Goal: Task Accomplishment & Management: Complete application form

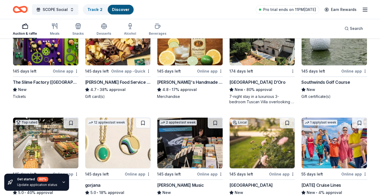
scroll to position [912, 0]
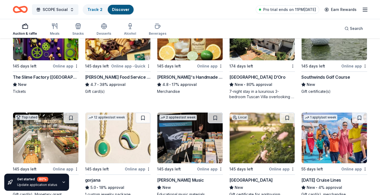
click at [60, 79] on div "The Slime Factory (Wellington)" at bounding box center [46, 77] width 66 height 6
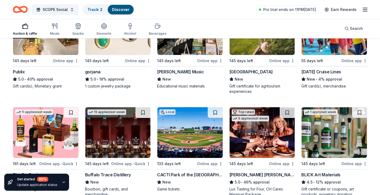
scroll to position [1016, 0]
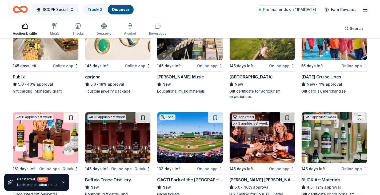
click at [265, 50] on img at bounding box center [262, 34] width 65 height 51
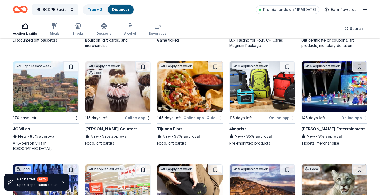
scroll to position [1191, 0]
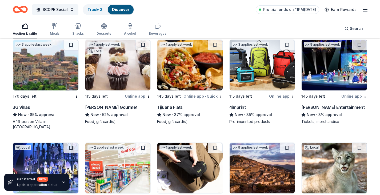
click at [344, 72] on img at bounding box center [334, 65] width 65 height 51
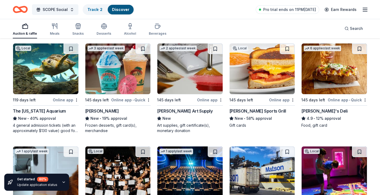
scroll to position [1698, 0]
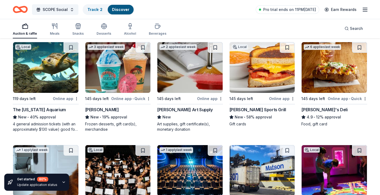
click at [54, 79] on img at bounding box center [45, 67] width 65 height 51
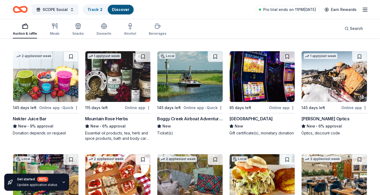
scroll to position [2508, 0]
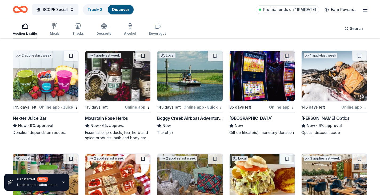
click at [198, 117] on div "Boggy Creek Airboat Adventures" at bounding box center [190, 118] width 66 height 6
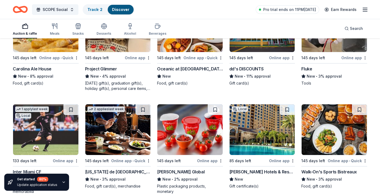
scroll to position [2869, 0]
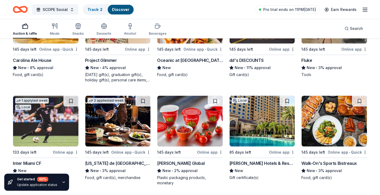
click at [53, 123] on img at bounding box center [45, 121] width 65 height 51
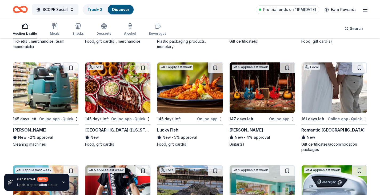
scroll to position [3103, 0]
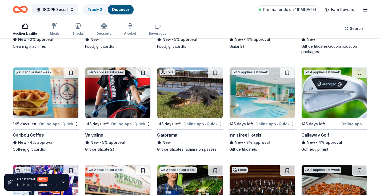
click at [193, 106] on img at bounding box center [189, 92] width 65 height 51
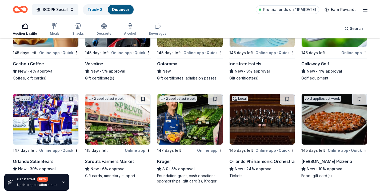
scroll to position [3206, 0]
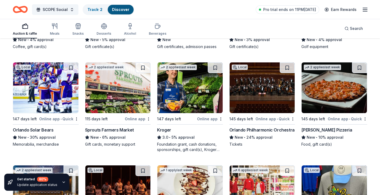
click at [66, 97] on img at bounding box center [45, 87] width 65 height 51
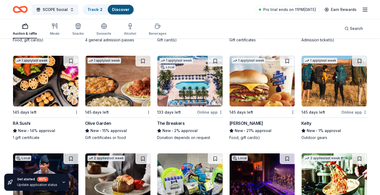
scroll to position [3717, 0]
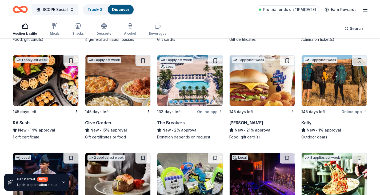
click at [33, 115] on div "145 days left" at bounding box center [25, 112] width 24 height 6
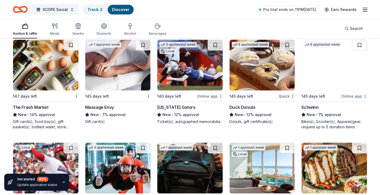
scroll to position [4319, 0]
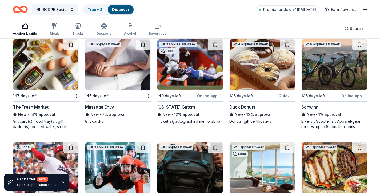
click at [181, 110] on div "Florida Gators" at bounding box center [176, 107] width 38 height 6
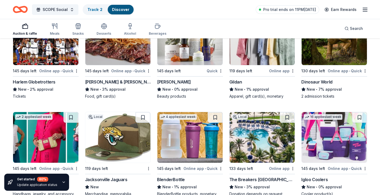
scroll to position [5493, 0]
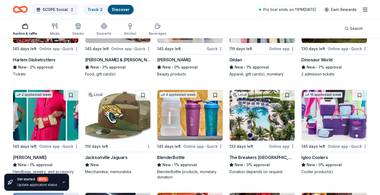
click at [171, 63] on div "[PERSON_NAME]" at bounding box center [190, 60] width 66 height 6
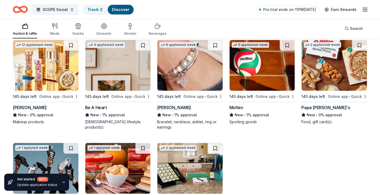
scroll to position [6404, 0]
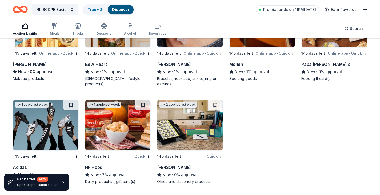
click at [367, 11] on line "button" at bounding box center [365, 11] width 4 height 0
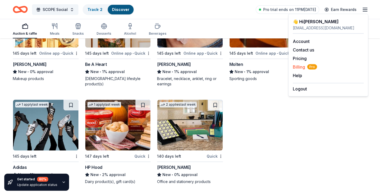
click at [301, 64] on span "Billing Pro" at bounding box center [305, 67] width 24 height 6
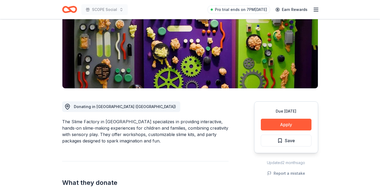
scroll to position [74, 0]
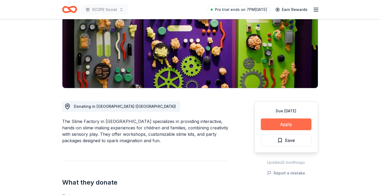
click at [275, 122] on button "Apply" at bounding box center [286, 124] width 51 height 12
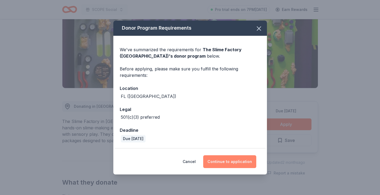
click at [217, 160] on button "Continue to application" at bounding box center [229, 161] width 53 height 13
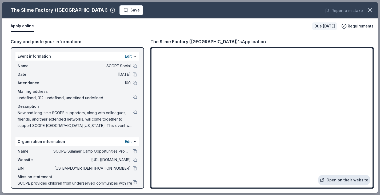
click at [341, 182] on link "Open on their website" at bounding box center [344, 180] width 53 height 11
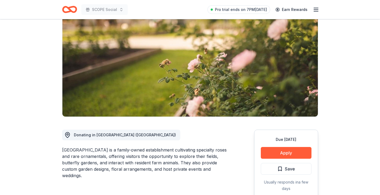
scroll to position [53, 0]
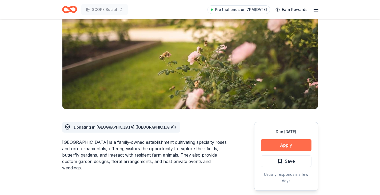
click at [282, 142] on button "Apply" at bounding box center [286, 145] width 51 height 12
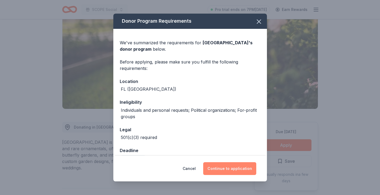
click at [220, 172] on button "Continue to application" at bounding box center [229, 168] width 53 height 13
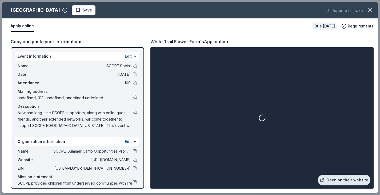
click at [362, 181] on link "Open on their website" at bounding box center [344, 180] width 53 height 11
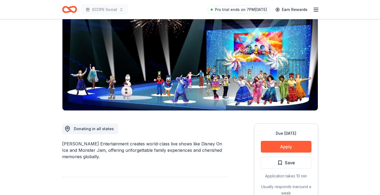
scroll to position [88, 0]
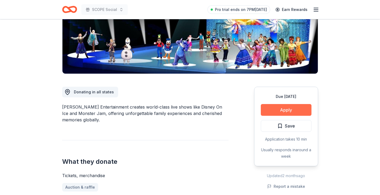
click at [269, 111] on button "Apply" at bounding box center [286, 110] width 51 height 12
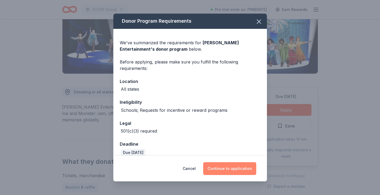
click at [226, 167] on button "Continue to application" at bounding box center [229, 168] width 53 height 13
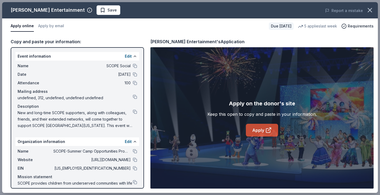
click at [255, 125] on link "Apply" at bounding box center [262, 130] width 32 height 13
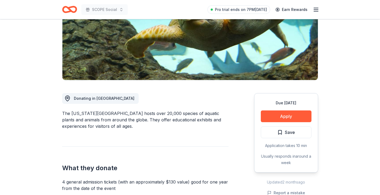
scroll to position [88, 0]
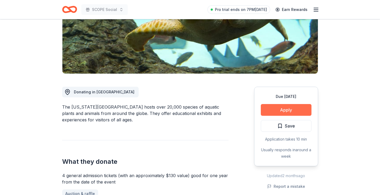
click at [287, 113] on button "Apply" at bounding box center [286, 110] width 51 height 12
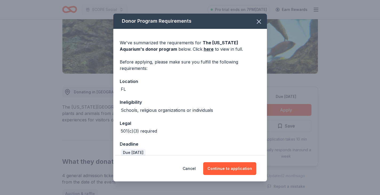
click at [235, 161] on div "Cancel Continue to application" at bounding box center [190, 169] width 154 height 26
click at [235, 163] on button "Continue to application" at bounding box center [229, 168] width 53 height 13
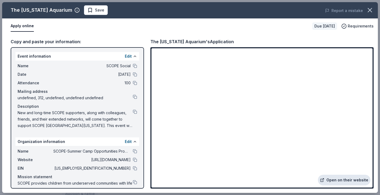
click at [333, 177] on link "Open on their website" at bounding box center [344, 180] width 53 height 11
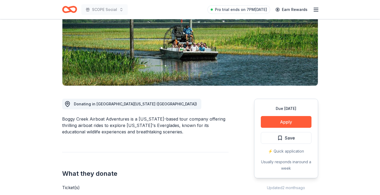
scroll to position [77, 0]
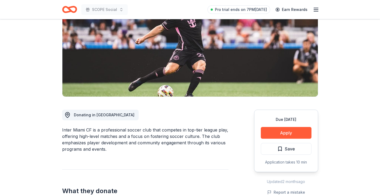
scroll to position [70, 0]
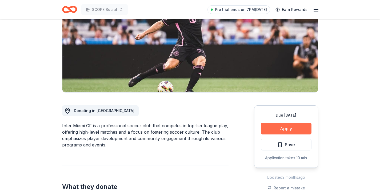
click at [272, 130] on button "Apply" at bounding box center [286, 129] width 51 height 12
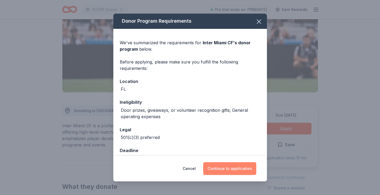
click at [236, 171] on button "Continue to application" at bounding box center [229, 168] width 53 height 13
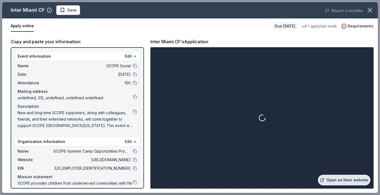
click at [326, 177] on link "Open on their website" at bounding box center [344, 180] width 53 height 11
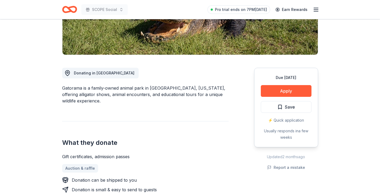
scroll to position [108, 0]
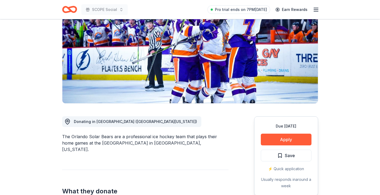
scroll to position [59, 0]
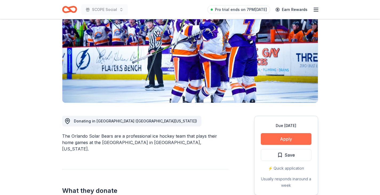
click at [285, 137] on button "Apply" at bounding box center [286, 139] width 51 height 12
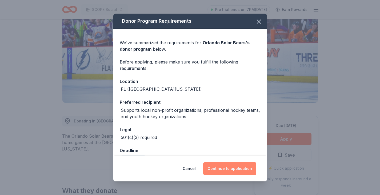
click at [236, 163] on button "Continue to application" at bounding box center [229, 168] width 53 height 13
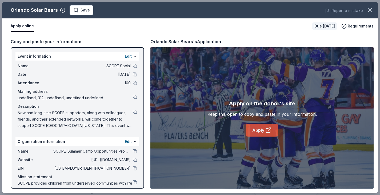
click at [250, 125] on link "Apply" at bounding box center [262, 130] width 32 height 13
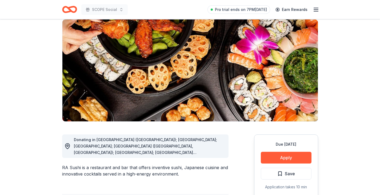
scroll to position [41, 0]
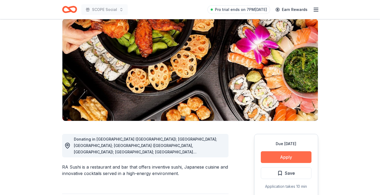
click at [272, 157] on button "Apply" at bounding box center [286, 157] width 51 height 12
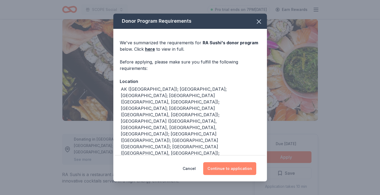
click at [229, 171] on button "Continue to application" at bounding box center [229, 168] width 53 height 13
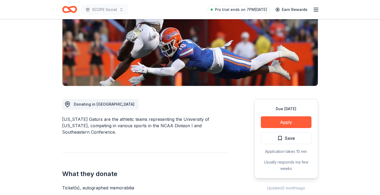
scroll to position [80, 0]
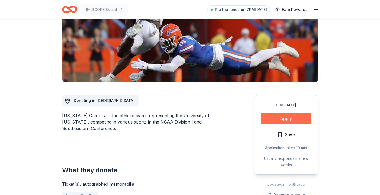
click at [268, 117] on button "Apply" at bounding box center [286, 119] width 51 height 12
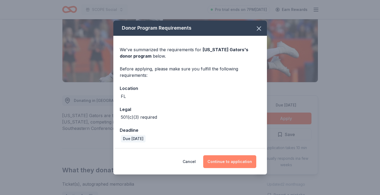
click at [224, 160] on button "Continue to application" at bounding box center [229, 161] width 53 height 13
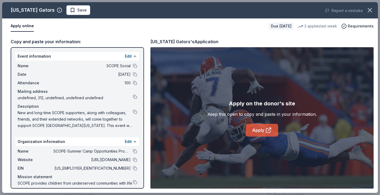
click at [259, 128] on link "Apply" at bounding box center [262, 130] width 32 height 13
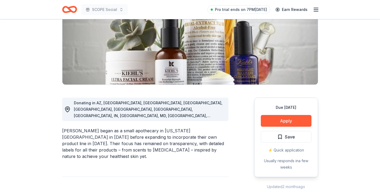
scroll to position [79, 0]
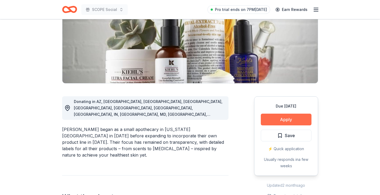
click at [266, 123] on button "Apply" at bounding box center [286, 120] width 51 height 12
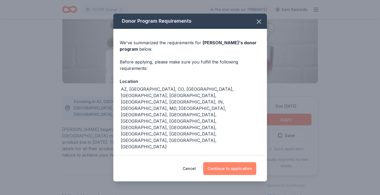
click at [228, 170] on button "Continue to application" at bounding box center [229, 168] width 53 height 13
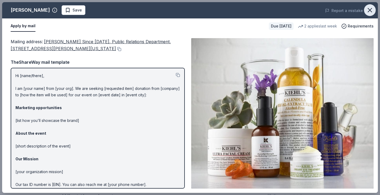
click at [368, 6] on button "button" at bounding box center [370, 10] width 12 height 12
